Goal: Answer question/provide support

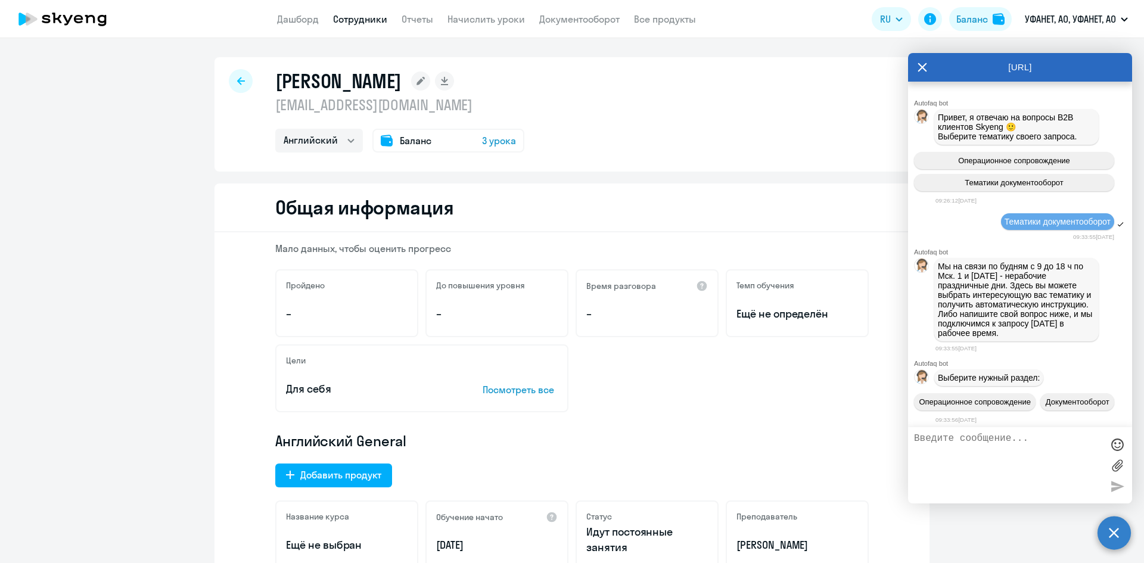
select select "english"
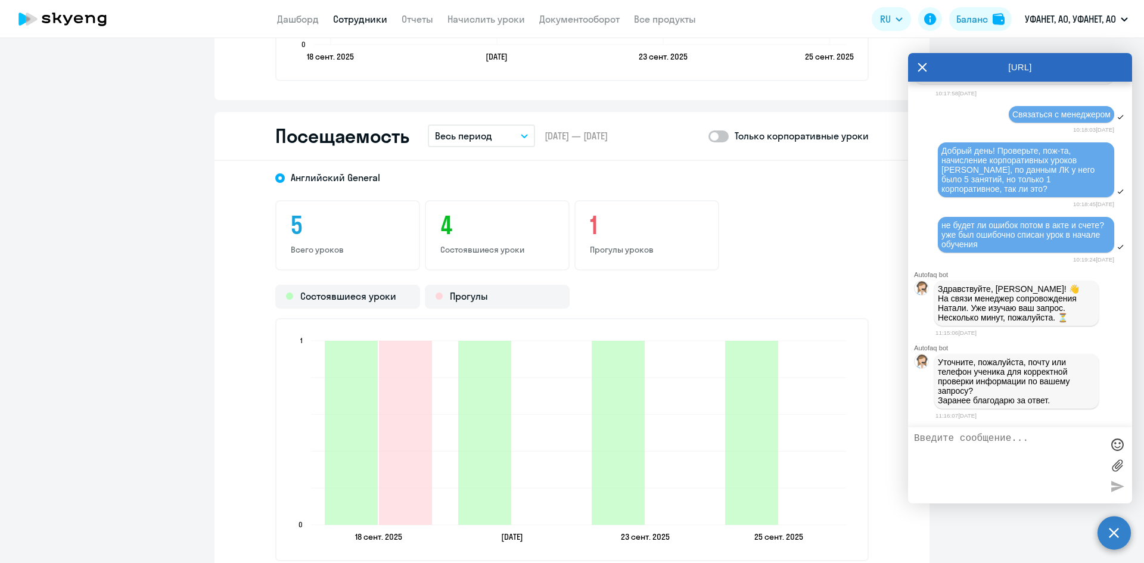
paste textarea "[EMAIL_ADDRESS][DOMAIN_NAME]"
type textarea "[EMAIL_ADDRESS][DOMAIN_NAME]"
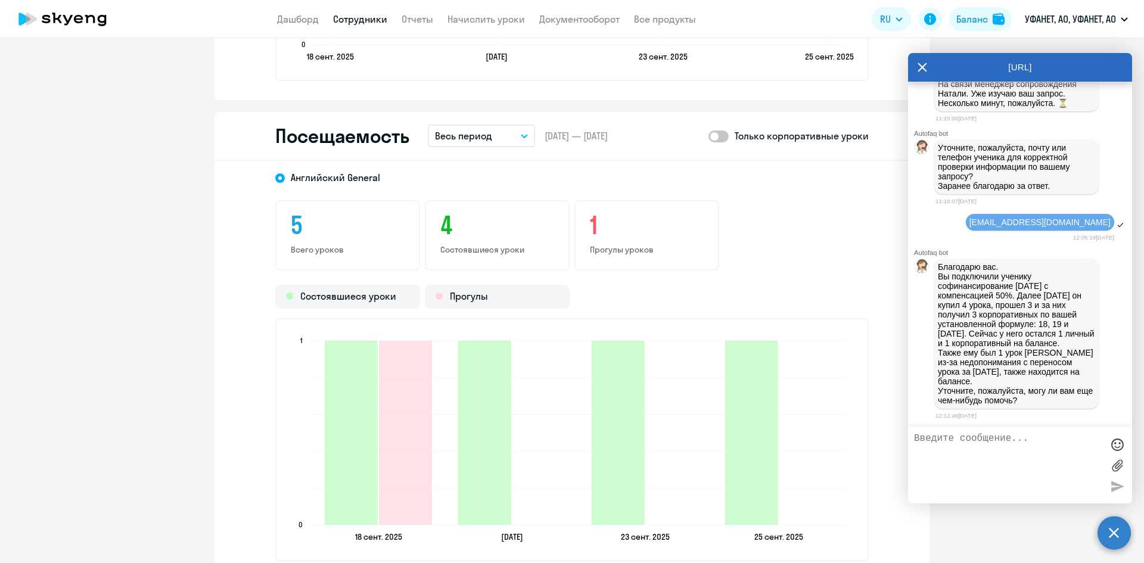
scroll to position [9180, 0]
click at [966, 455] on textarea at bounding box center [1008, 465] width 188 height 64
type textarea "спасибо, почему тогда у меня как у администратора отображается только 1 корп ур…"
click at [723, 139] on span at bounding box center [718, 136] width 20 height 12
click at [708, 136] on input "checkbox" at bounding box center [708, 136] width 1 height 1
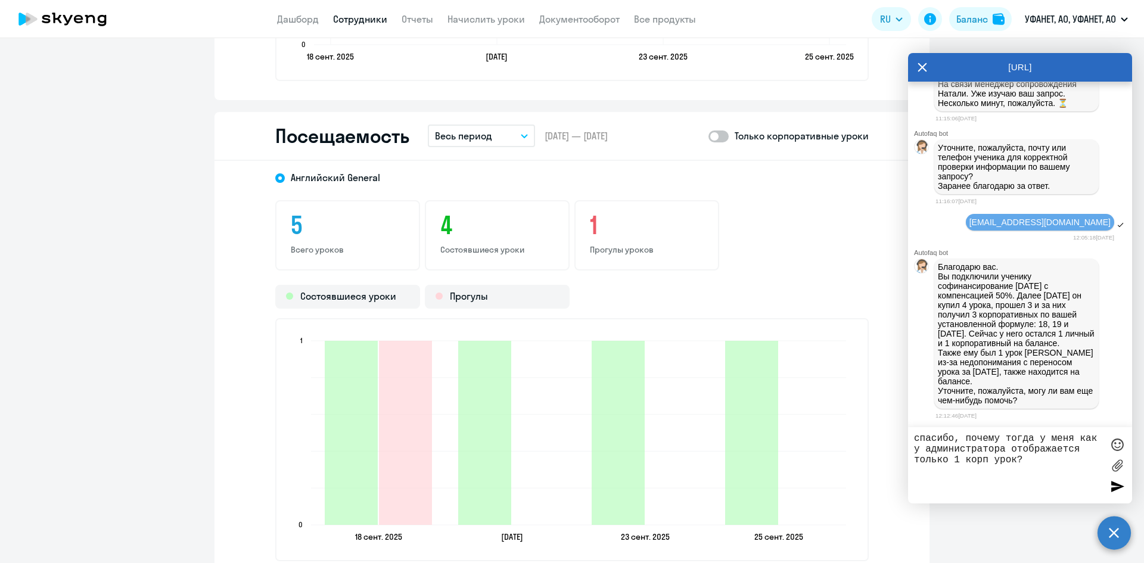
checkbox input "true"
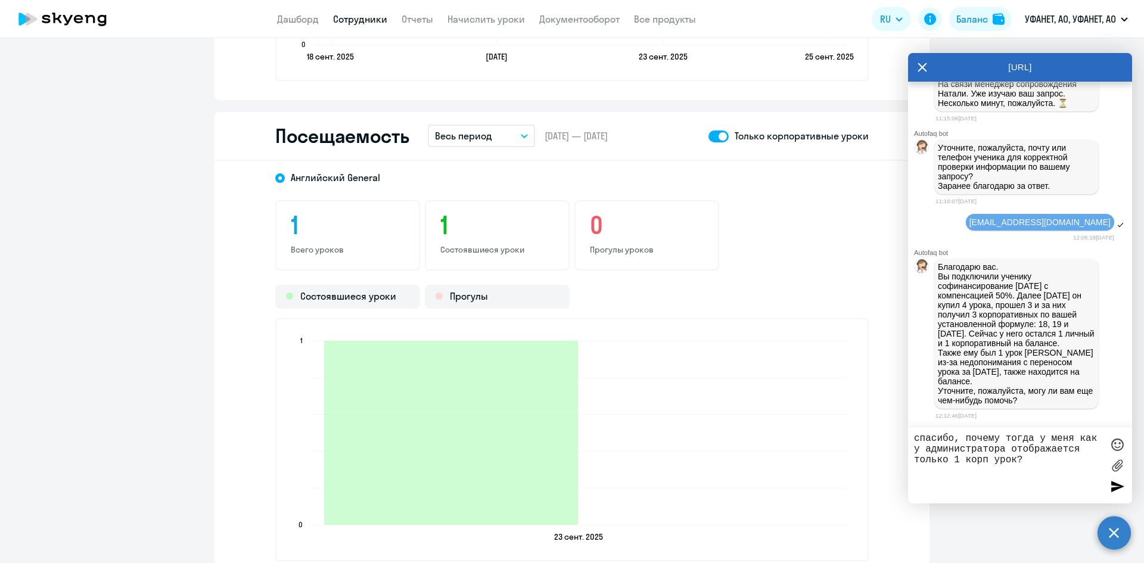
click at [1032, 458] on textarea "спасибо, почему тогда у меня как у администратора отображается только 1 корп ур…" at bounding box center [1008, 465] width 188 height 64
type textarea "спасибо, почему тогда у меня как у администратора отображается только 1 корп ур…"
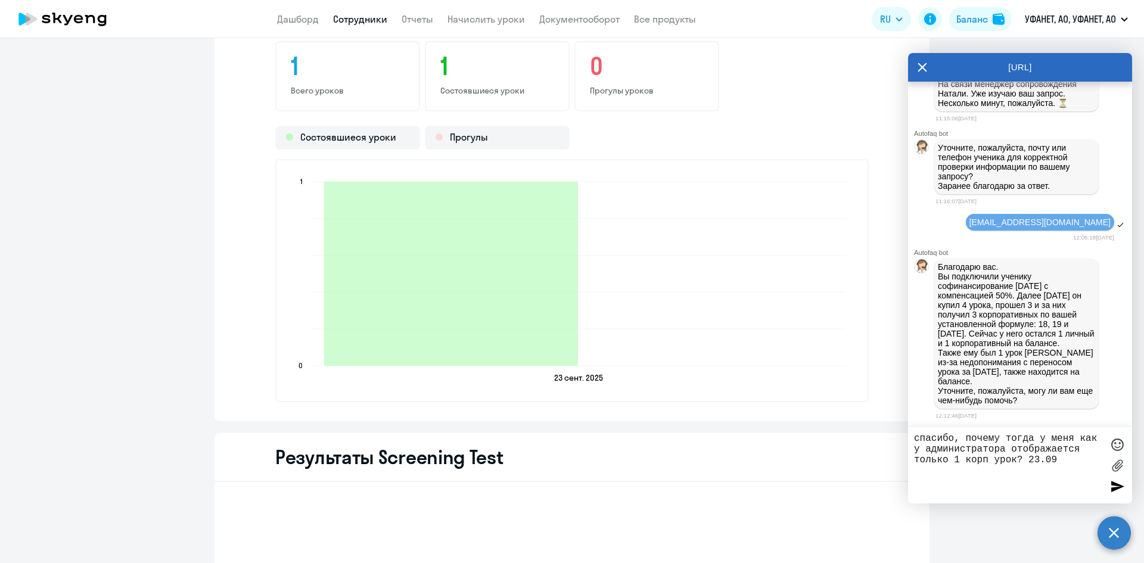
scroll to position [1549, 0]
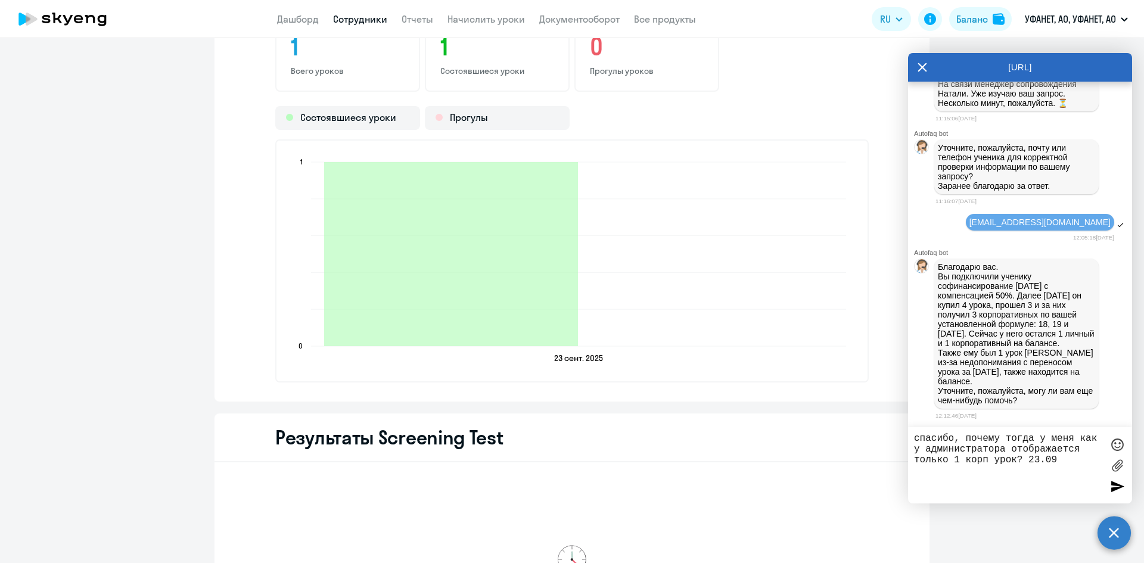
click at [1086, 452] on textarea "спасибо, почему тогда у меня как у администратора отображается только 1 корп ур…" at bounding box center [1008, 465] width 188 height 64
click at [1069, 464] on textarea "спасибо, почему тогда у меня как у администратора отображается только 1 корп ур…" at bounding box center [1008, 465] width 188 height 64
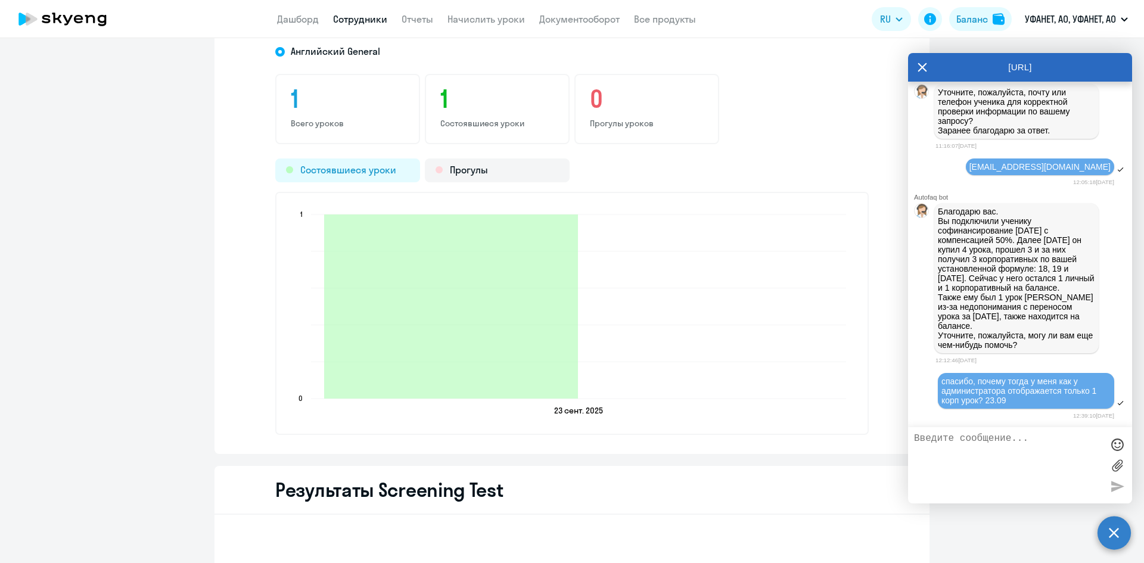
scroll to position [1430, 0]
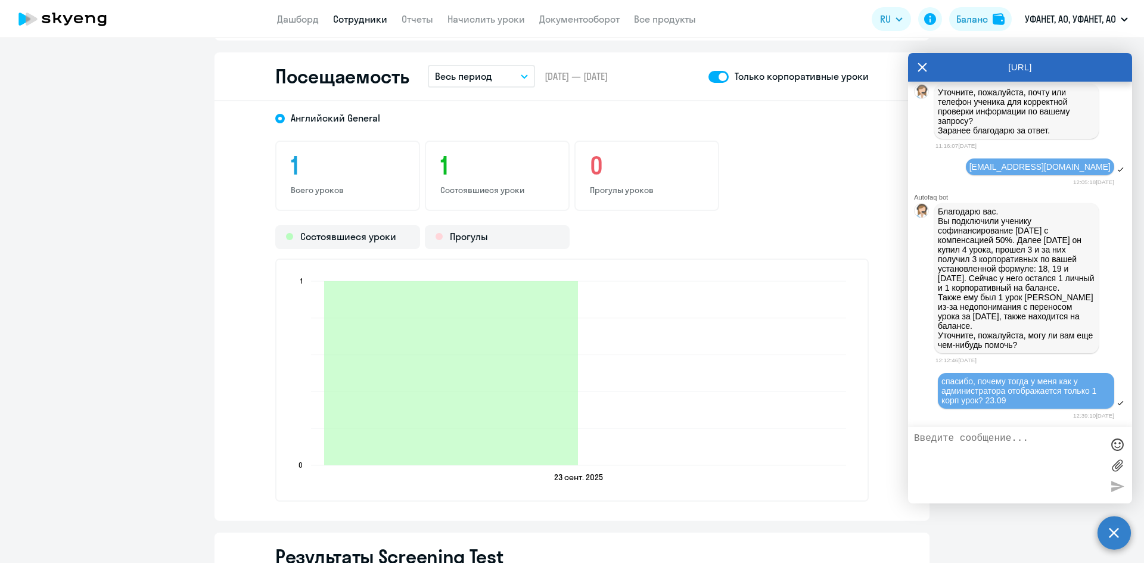
click at [711, 80] on span at bounding box center [718, 77] width 20 height 12
click at [708, 77] on input "checkbox" at bounding box center [708, 76] width 1 height 1
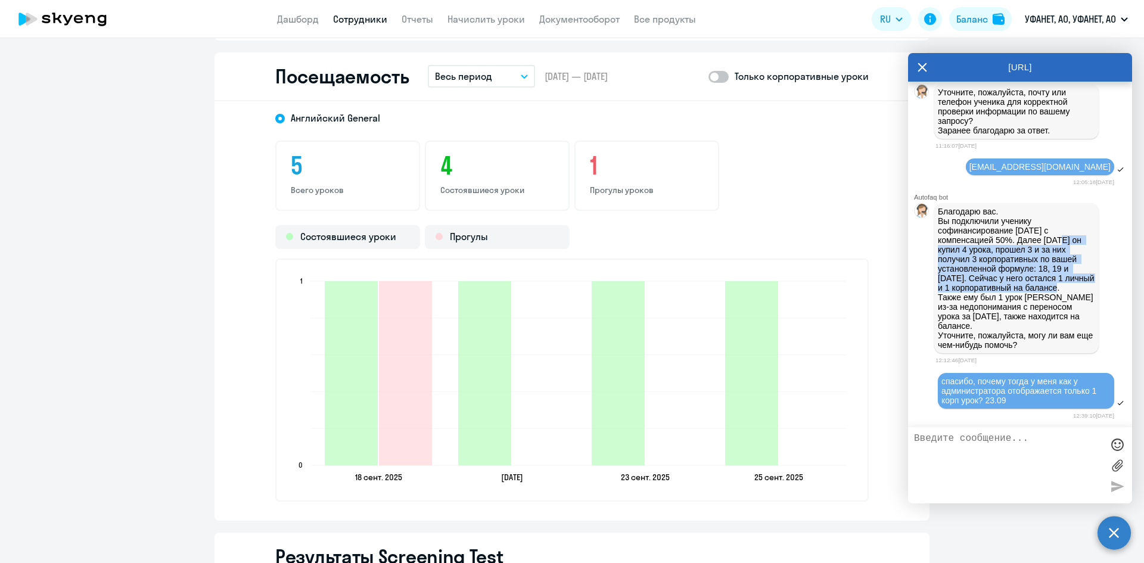
scroll to position [9309, 0]
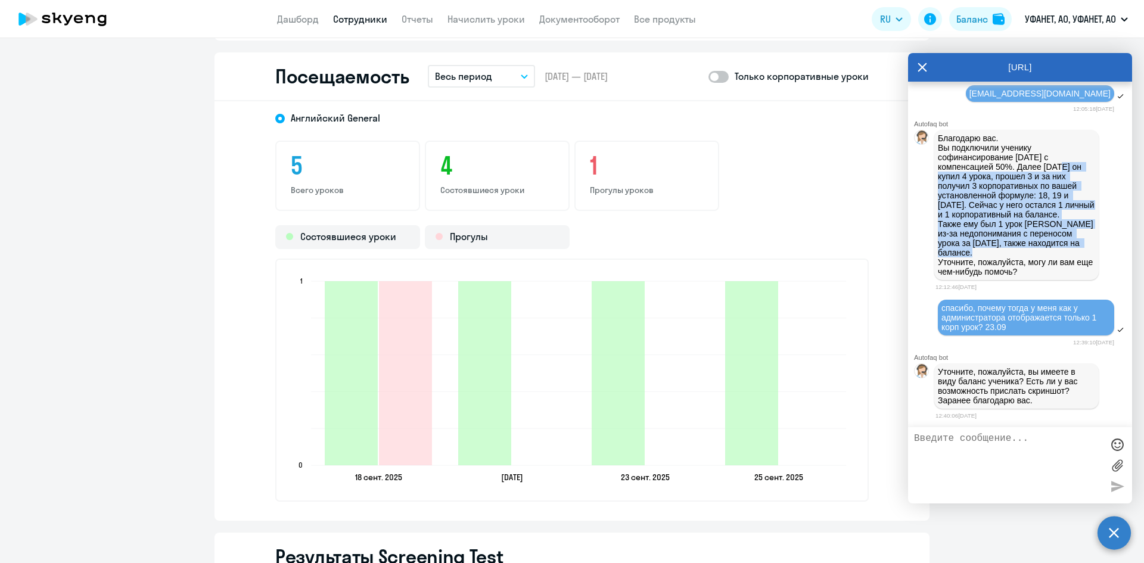
drag, startPoint x: 1024, startPoint y: 231, endPoint x: 1029, endPoint y: 249, distance: 19.1
click at [1029, 249] on p "Благодарю вас. Вы подключили ученику софинансирование [DATE] с компенсацией 50%…" at bounding box center [1016, 204] width 157 height 143
copy p "Далее [DATE] он купил 4 урока, прошел 3 и за них получил 3 корпоративных по ваш…"
drag, startPoint x: 721, startPoint y: 72, endPoint x: 730, endPoint y: 88, distance: 18.1
click at [721, 72] on span at bounding box center [718, 77] width 20 height 12
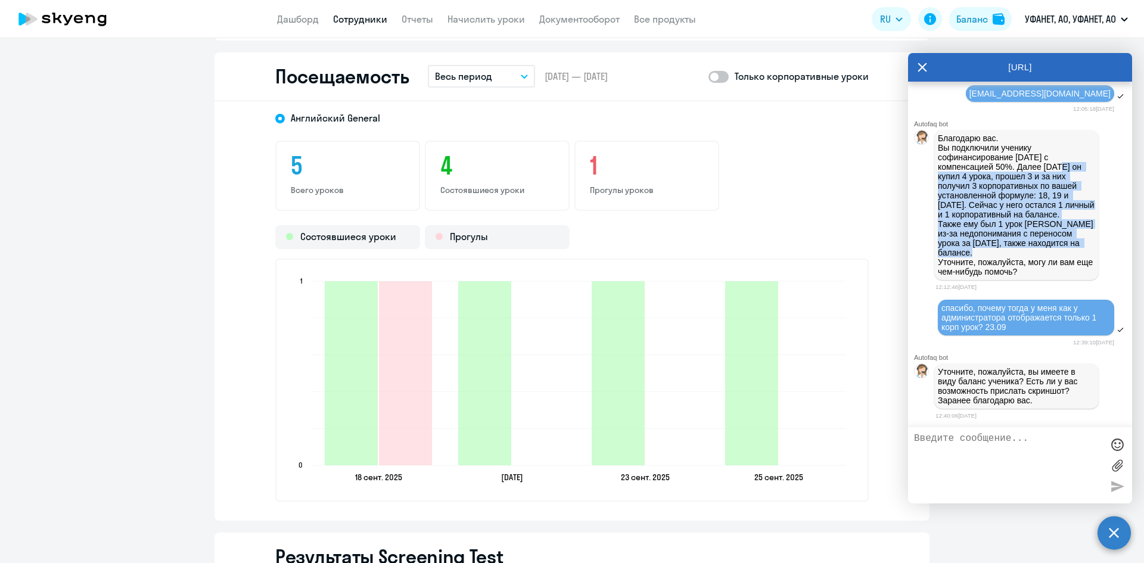
click at [708, 76] on input "checkbox" at bounding box center [708, 76] width 1 height 1
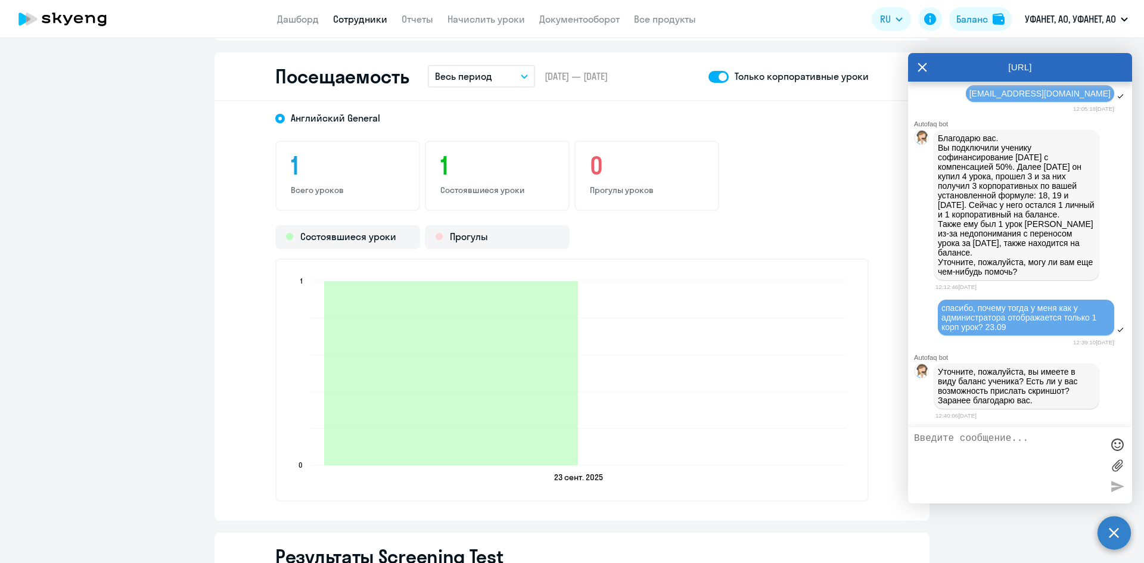
click at [981, 444] on textarea at bounding box center [1008, 465] width 188 height 64
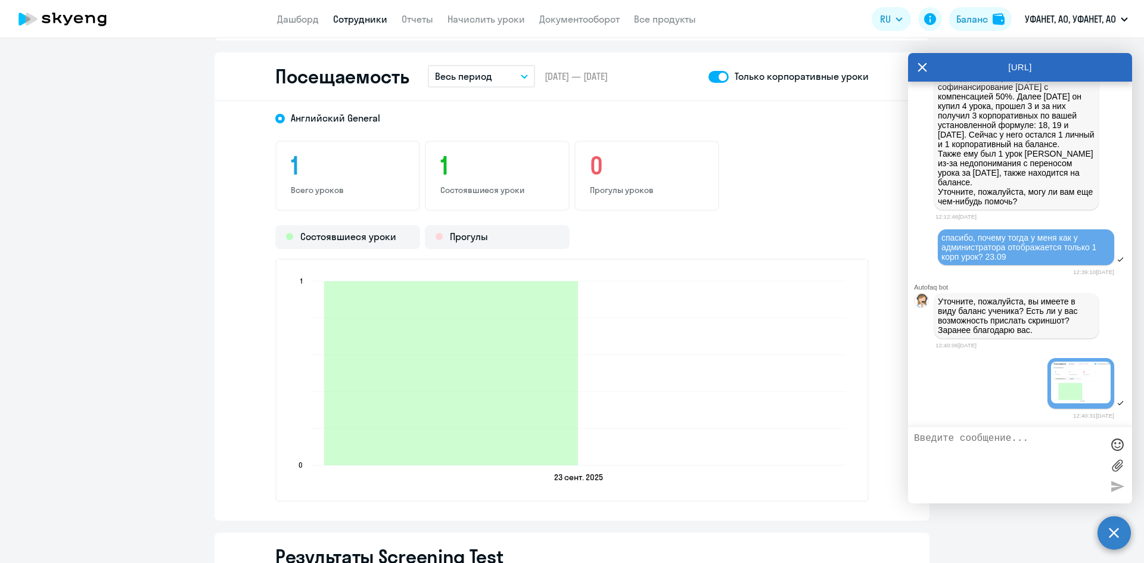
scroll to position [9379, 0]
click at [713, 79] on span at bounding box center [718, 77] width 20 height 12
click at [708, 77] on input "checkbox" at bounding box center [708, 76] width 1 height 1
checkbox input "false"
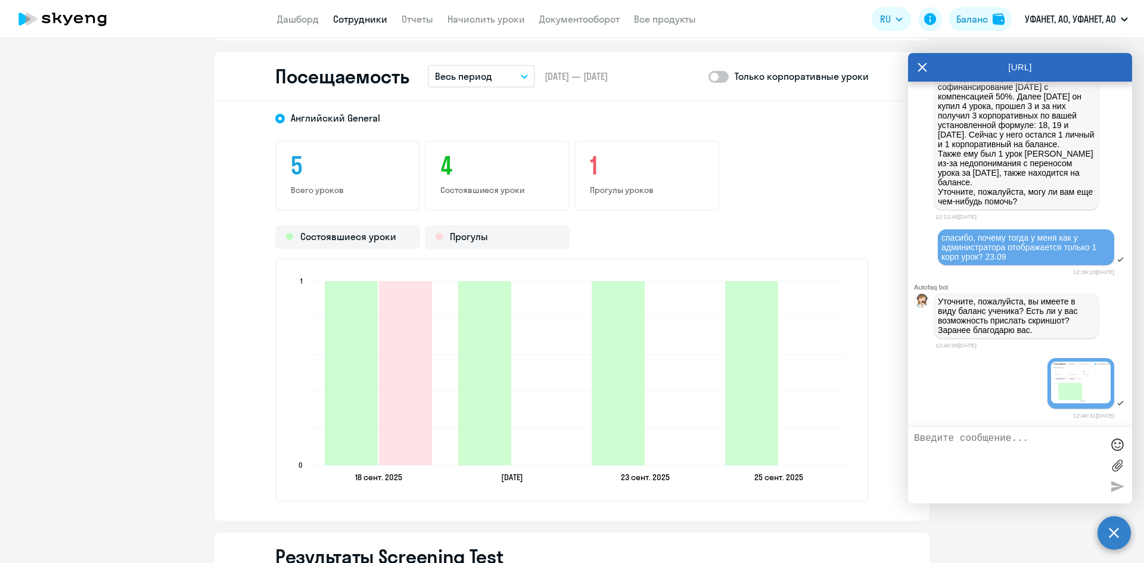
click at [971, 450] on textarea at bounding box center [1008, 465] width 188 height 64
type textarea "это только корп уроки"
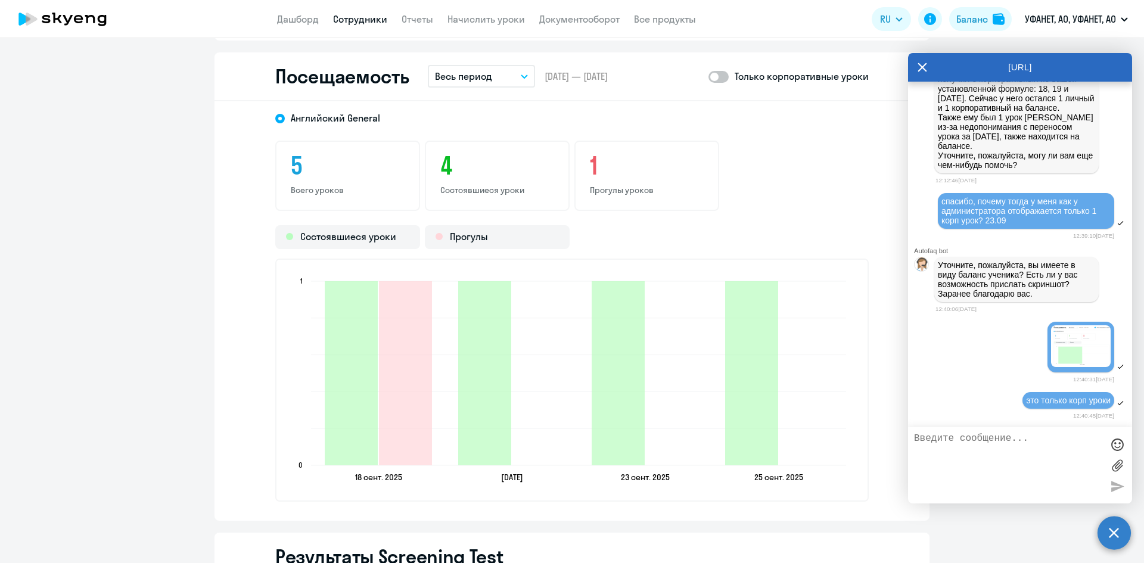
paste textarea "[PERSON_NAME]"
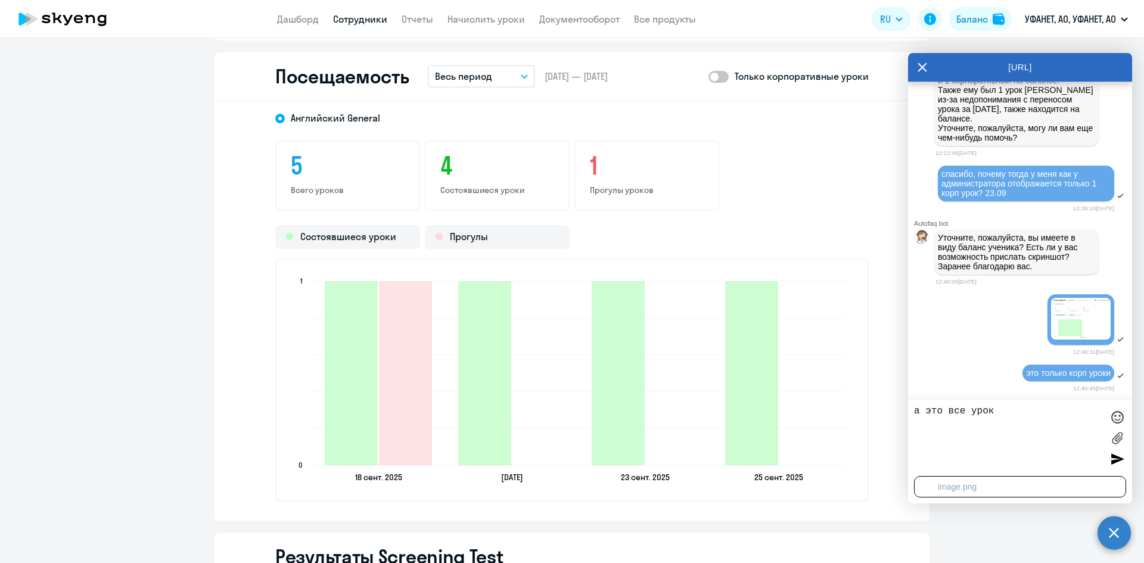
type textarea "а это все уроки"
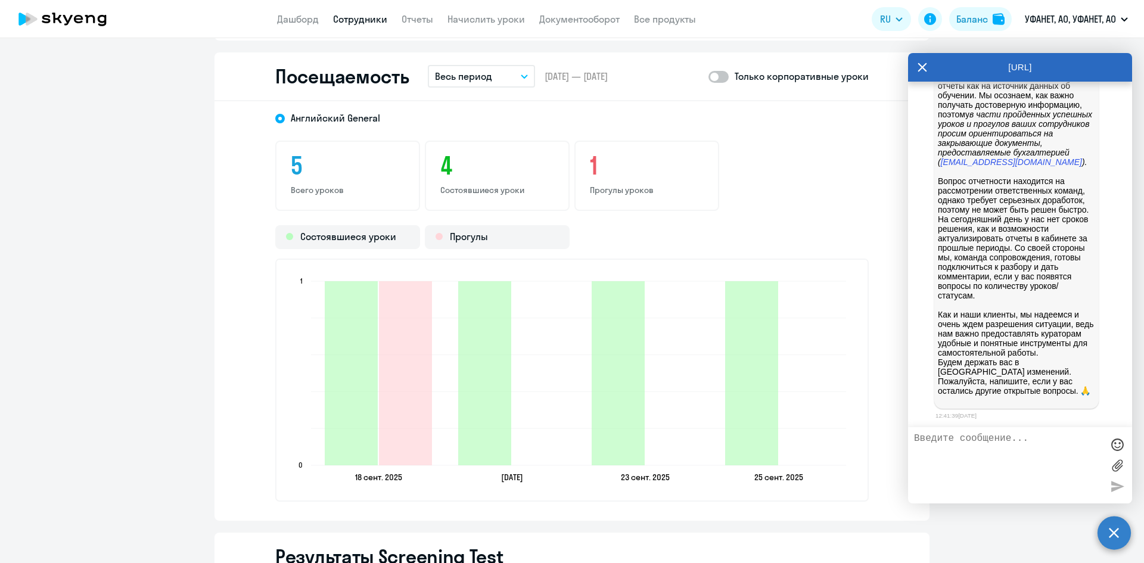
scroll to position [9982, 0]
click at [917, 67] on icon at bounding box center [922, 67] width 10 height 29
